Goal: Transaction & Acquisition: Download file/media

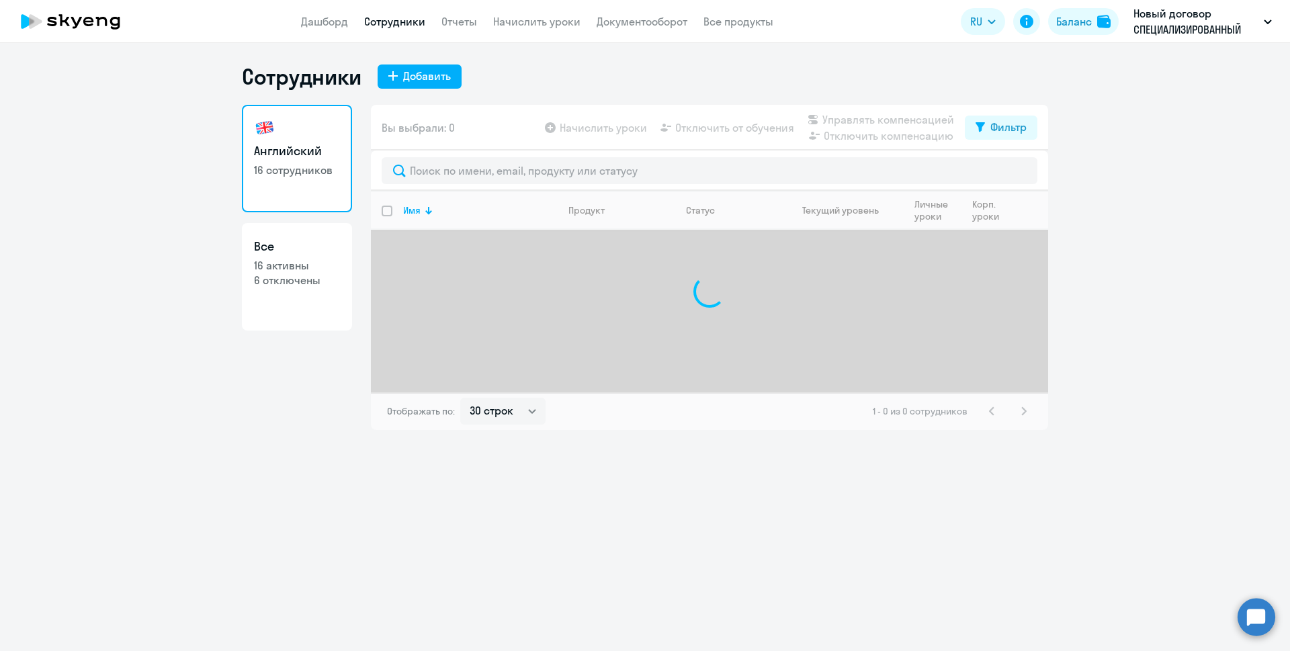
select select "30"
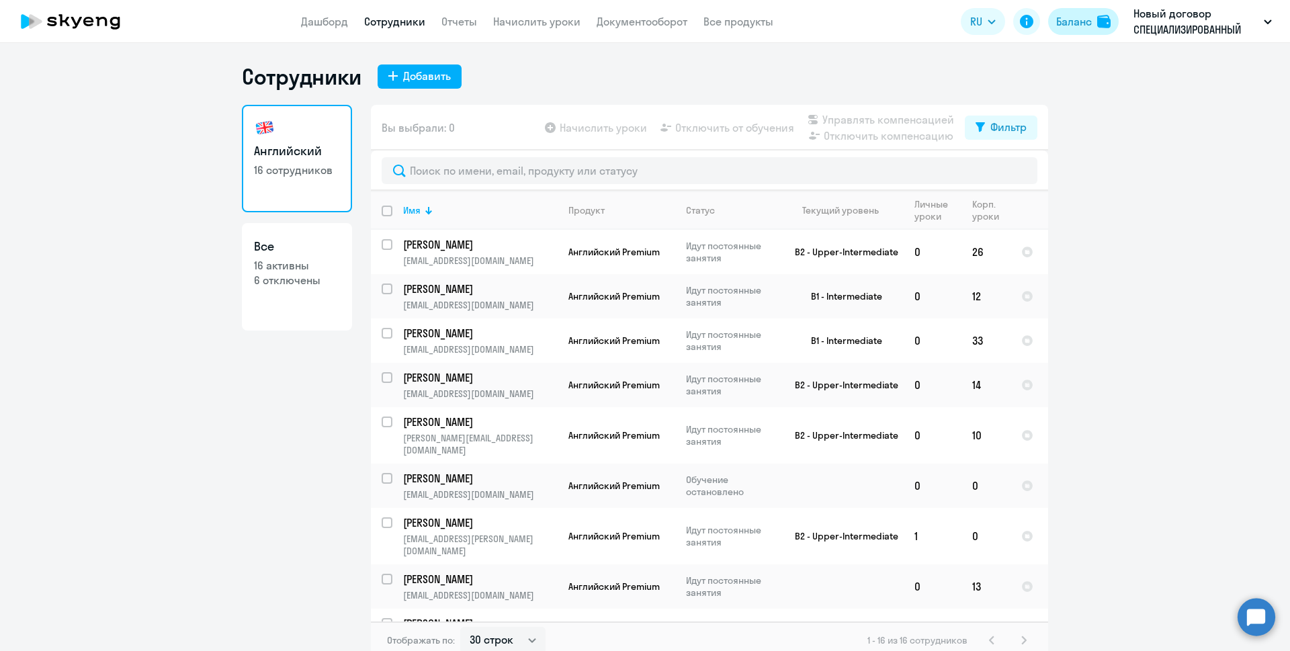
click at [1075, 15] on div "Баланс" at bounding box center [1074, 21] width 36 height 16
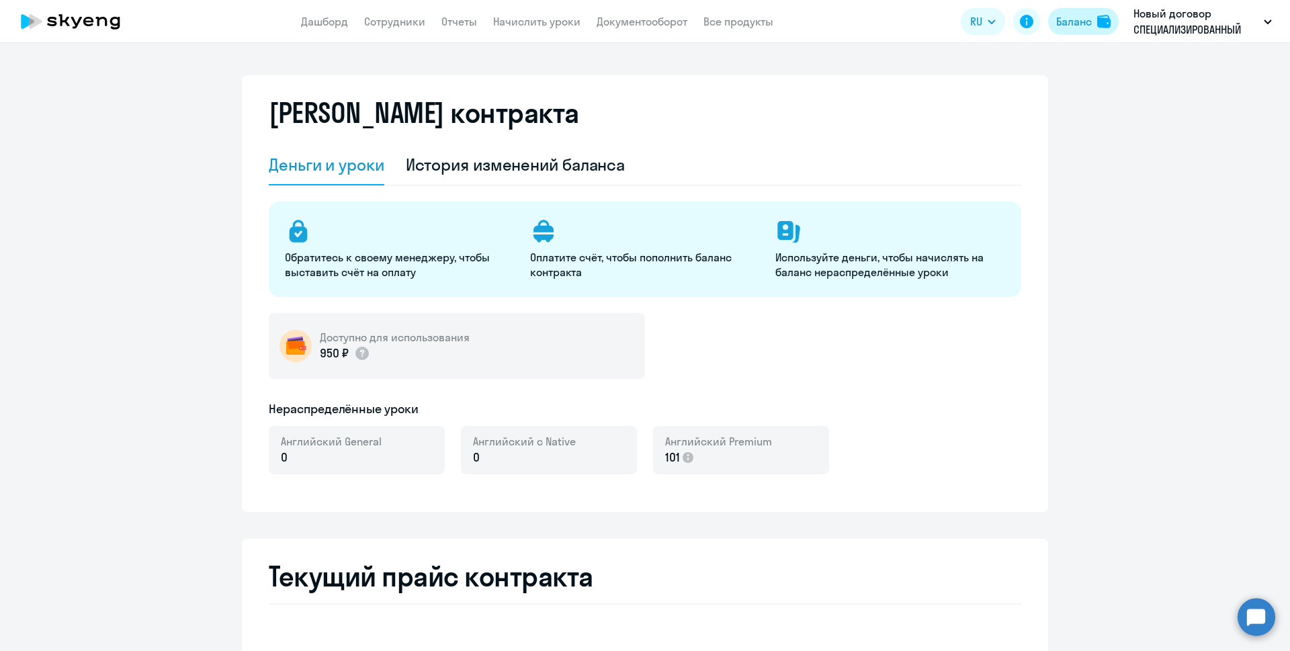
select select "english_adult_not_native_speaker"
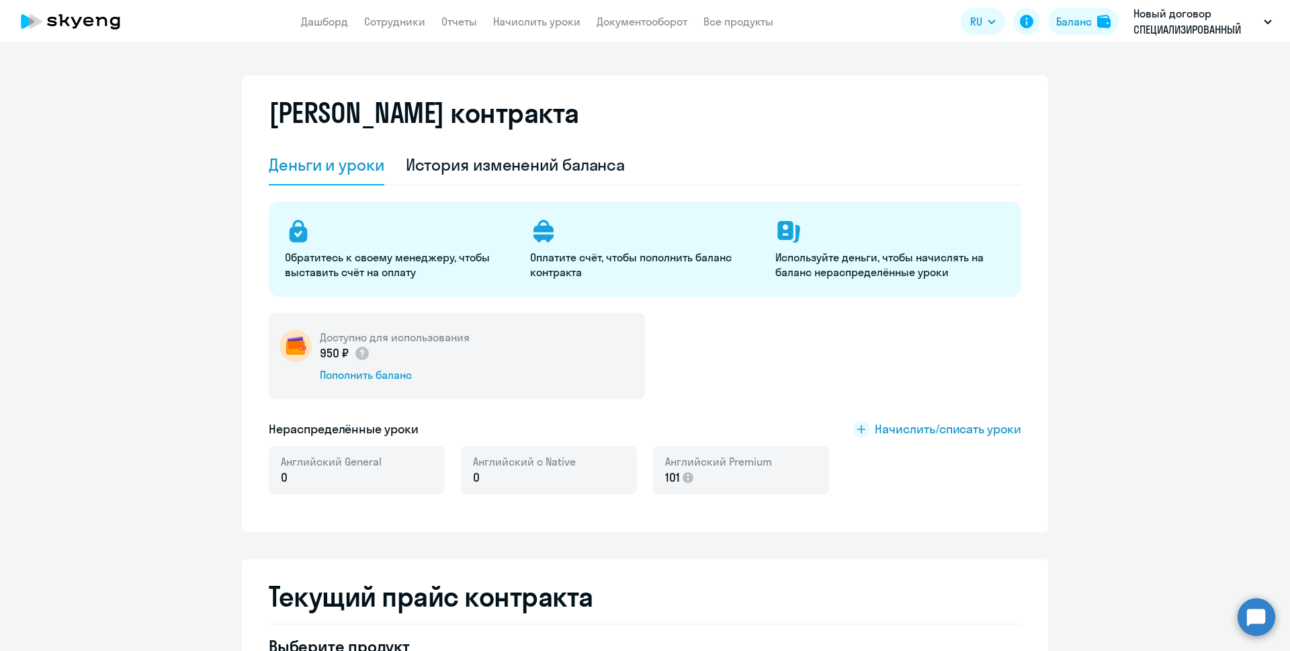
scroll to position [134, 0]
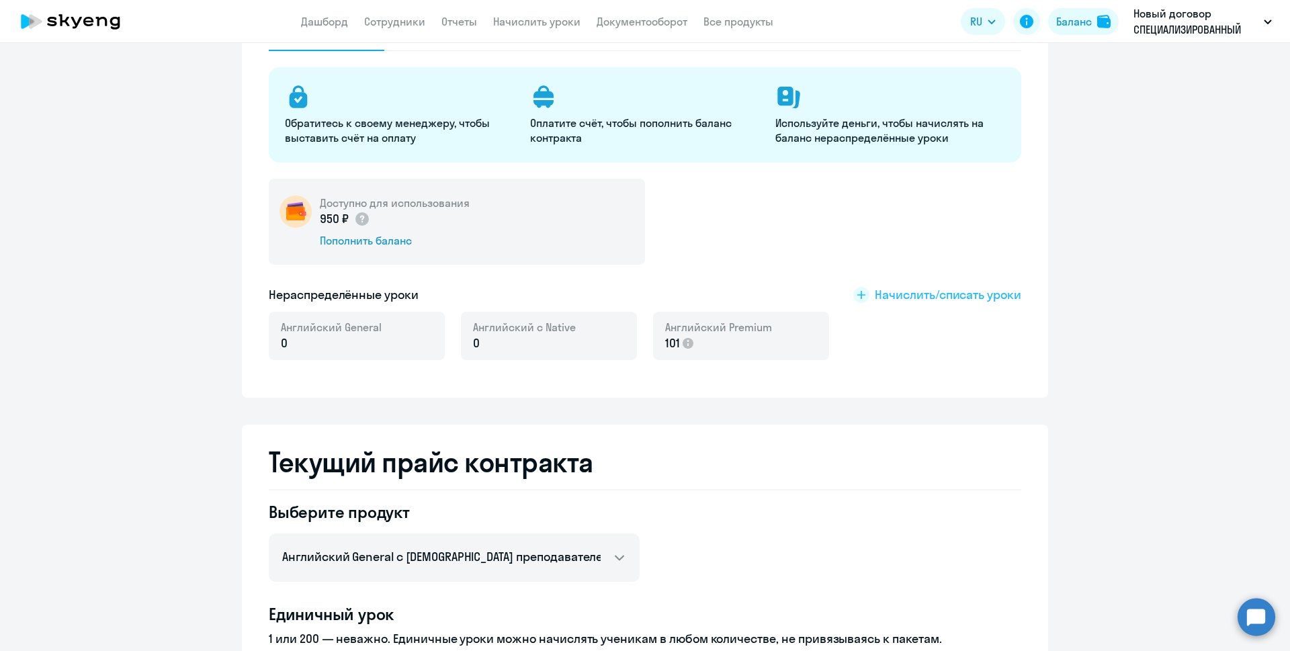
click at [934, 294] on span "Начислить/списать уроки" at bounding box center [948, 294] width 146 height 17
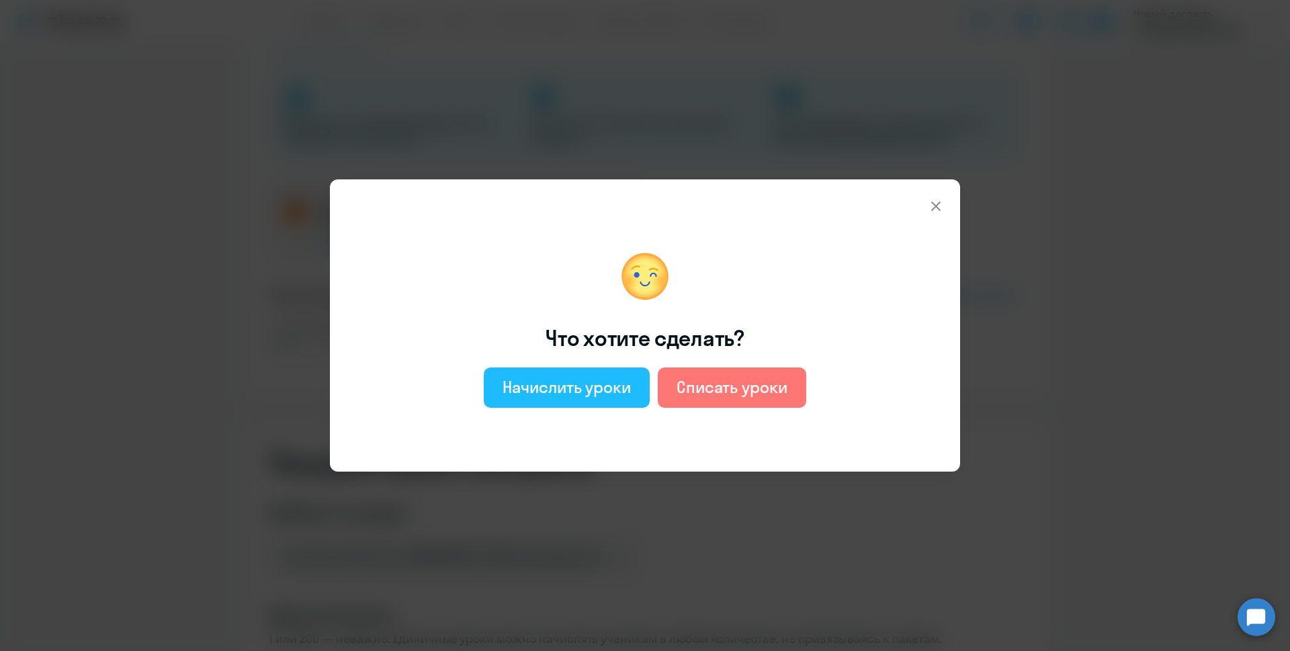
click at [550, 392] on div "Начислить уроки" at bounding box center [567, 387] width 128 height 22
select select "english_adult_not_native_speaker"
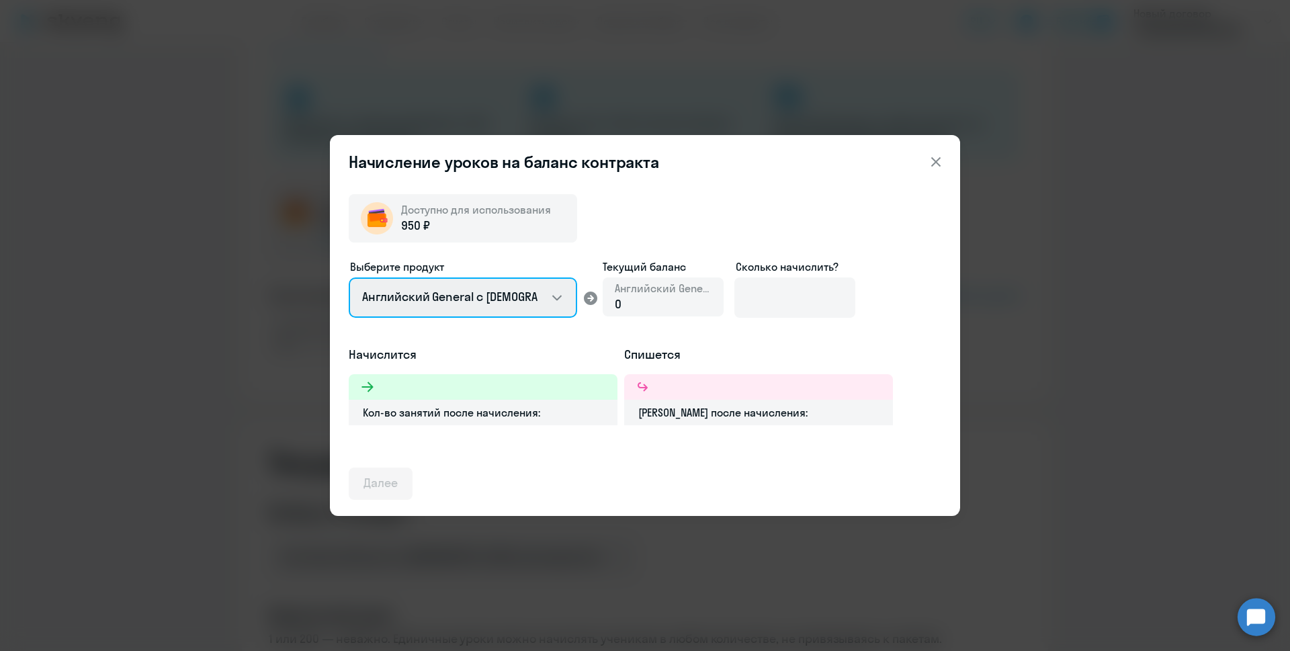
click at [555, 295] on select "Английский General с [DEMOGRAPHIC_DATA] преподавателем Английский General с [DE…" at bounding box center [463, 298] width 228 height 40
click at [931, 158] on icon at bounding box center [935, 161] width 9 height 9
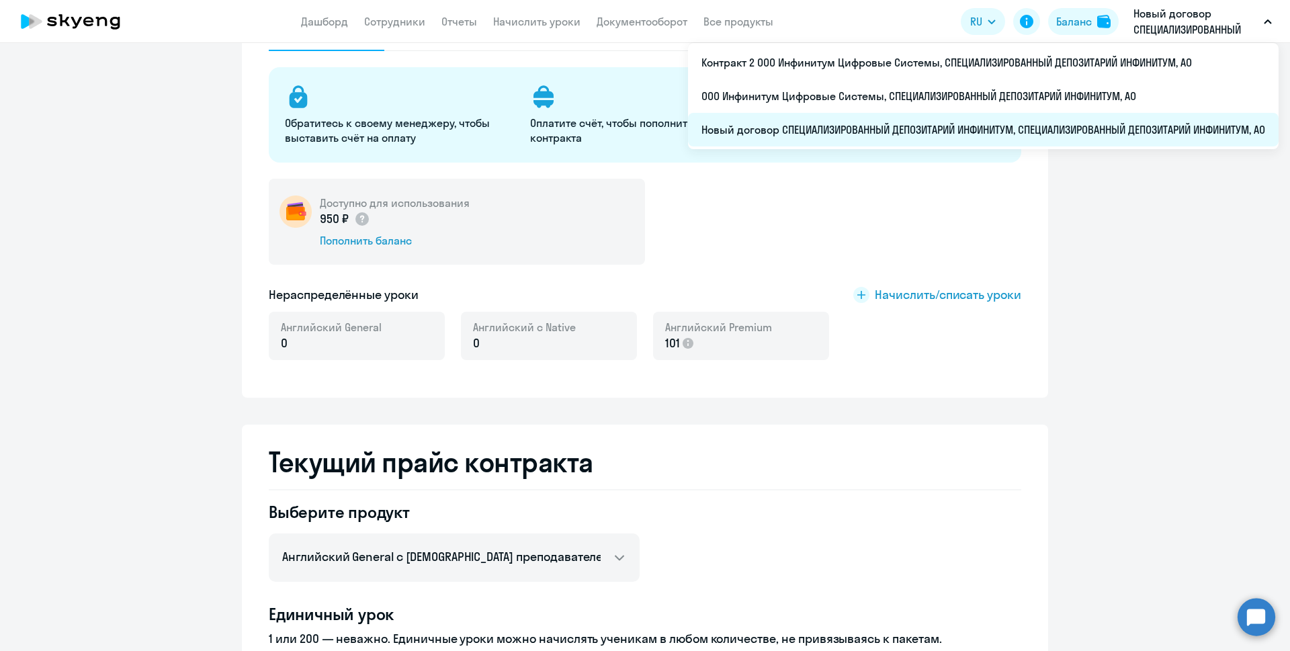
click at [1053, 132] on li "Новый договор СПЕЦИАЛИЗИРОВАННЫЙ ДЕПОЗИТАРИЙ ИНФИНИТУМ, СПЕЦИАЛИЗИРОВАННЫЙ ДЕПО…" at bounding box center [983, 130] width 591 height 34
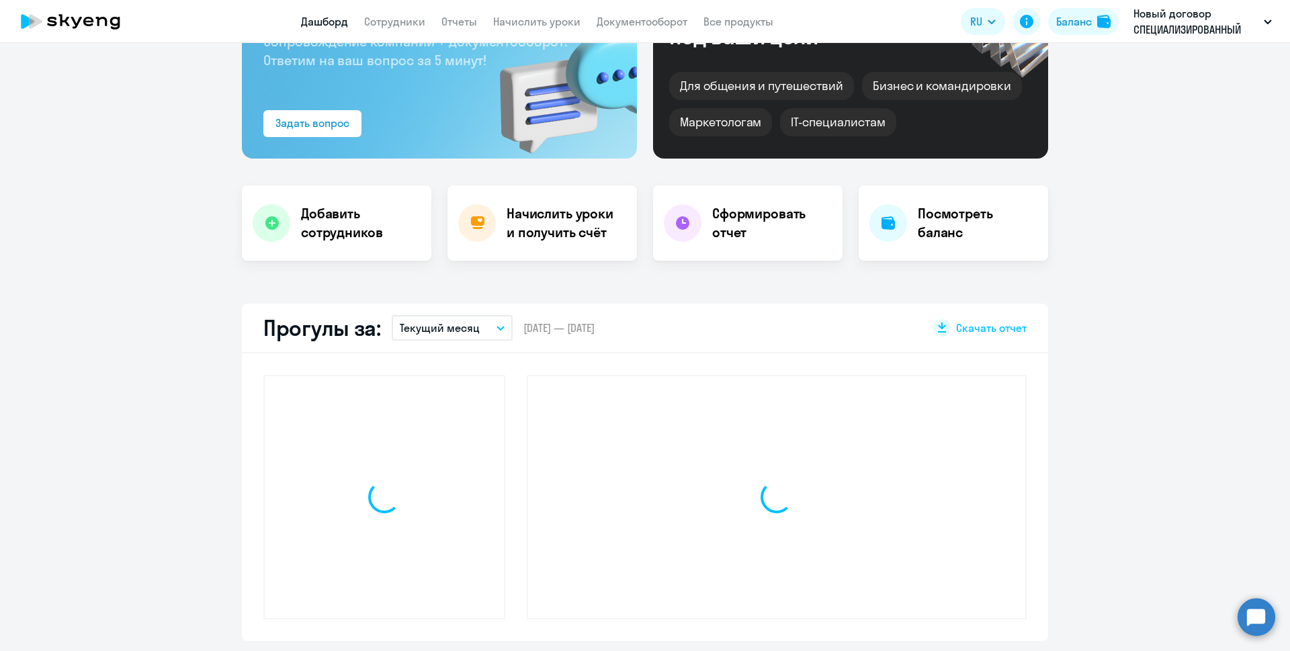
scroll to position [255, 0]
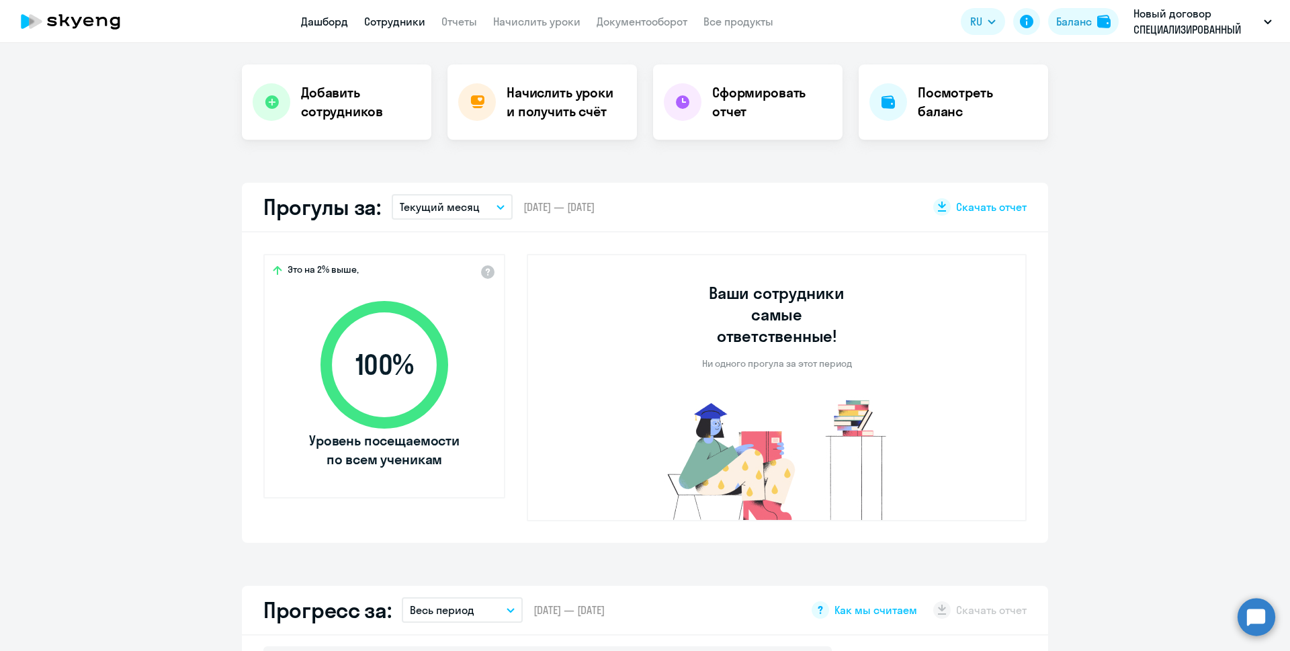
click at [398, 27] on link "Сотрудники" at bounding box center [394, 21] width 61 height 13
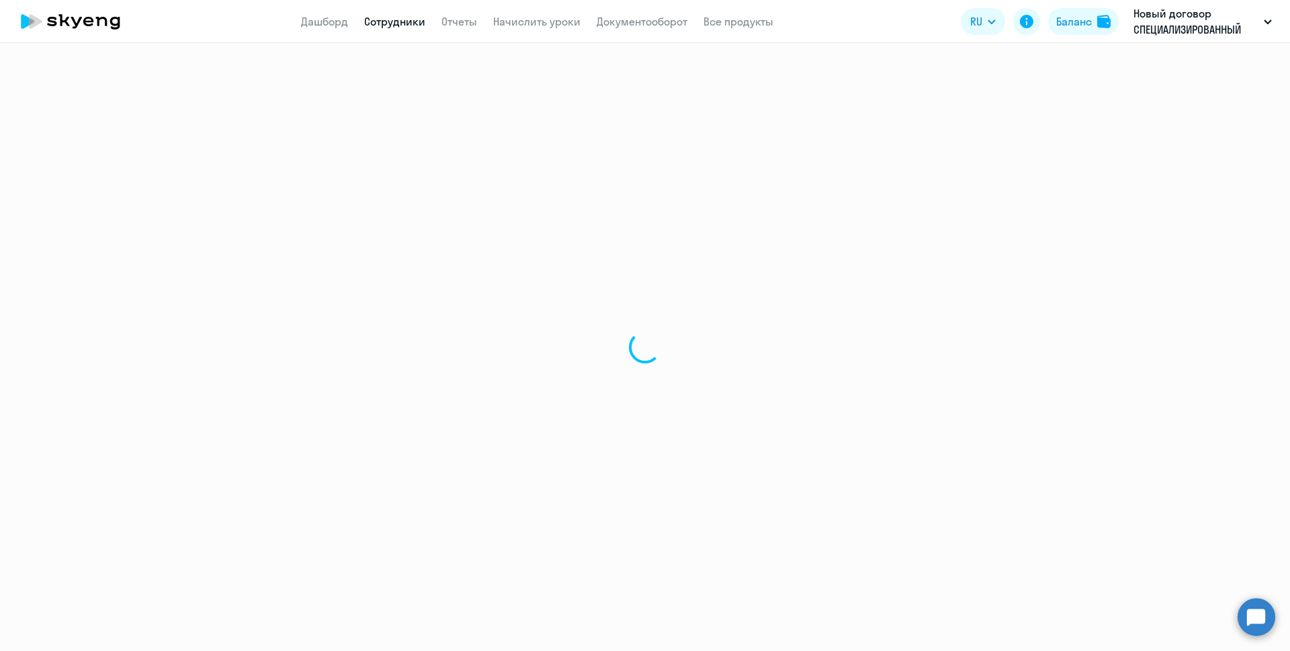
select select "30"
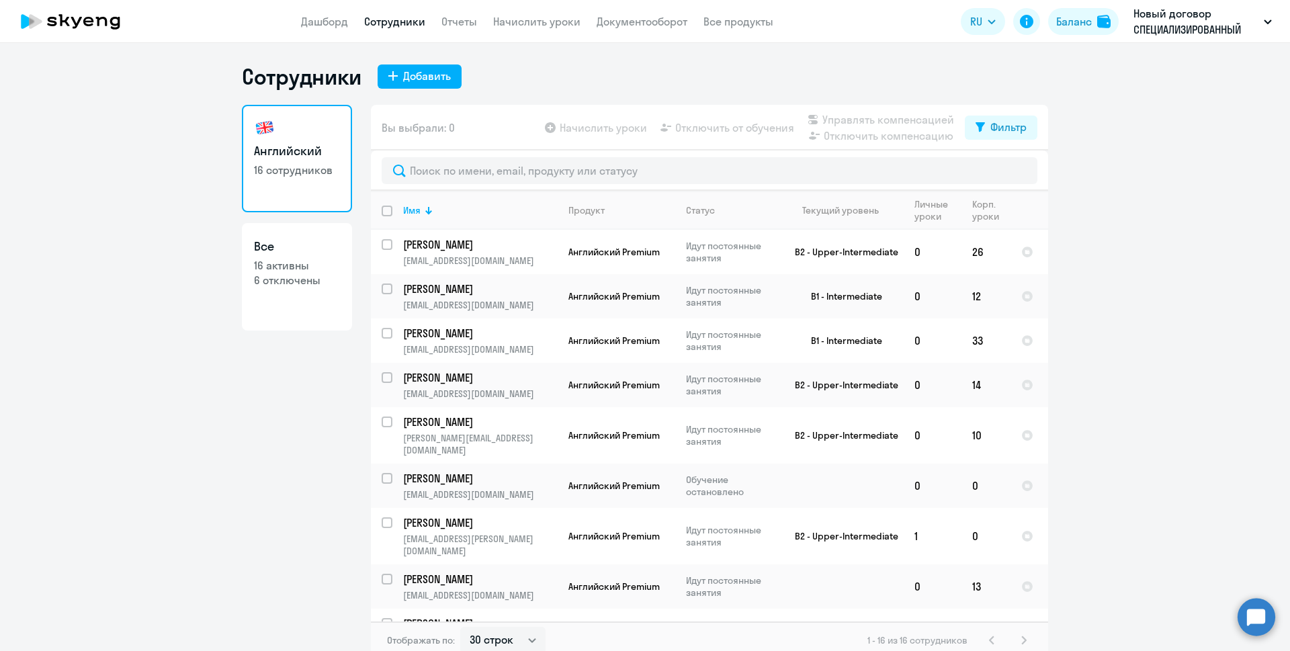
click at [660, 28] on app-menu-item-link "Документооборот" at bounding box center [642, 21] width 91 height 17
click at [659, 20] on link "Документооборот" at bounding box center [642, 21] width 91 height 13
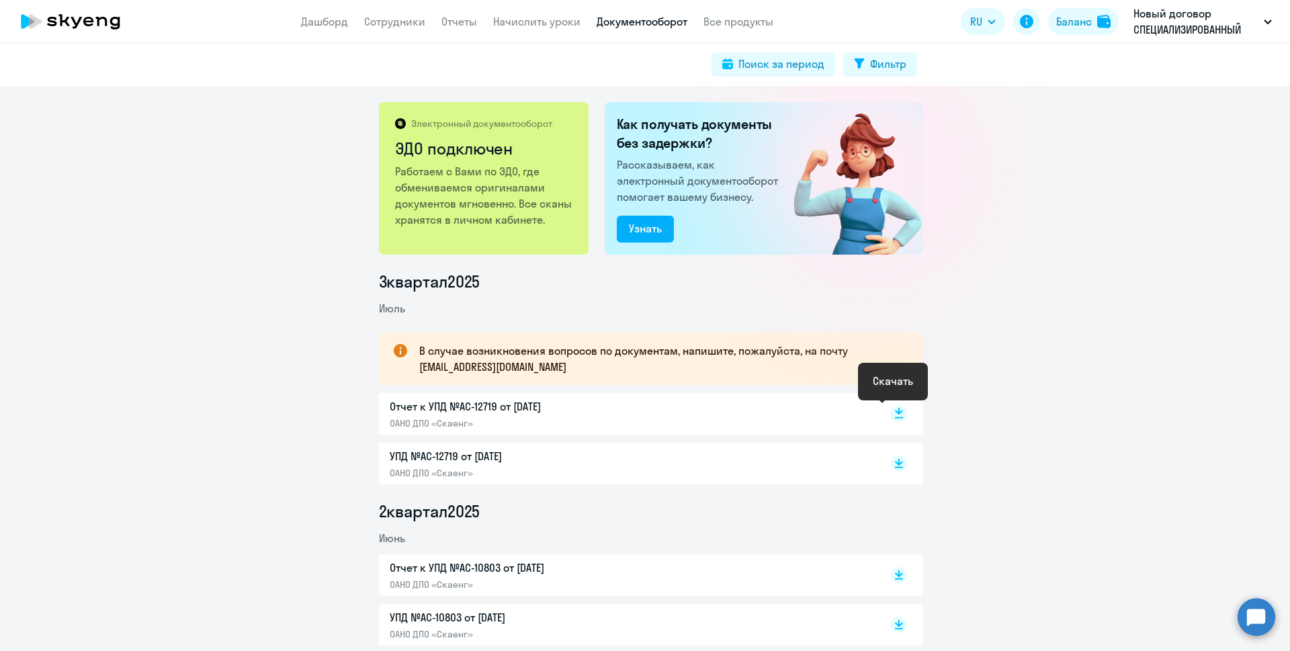
click at [893, 416] on rect at bounding box center [899, 414] width 16 height 16
